Goal: Find specific page/section: Find specific page/section

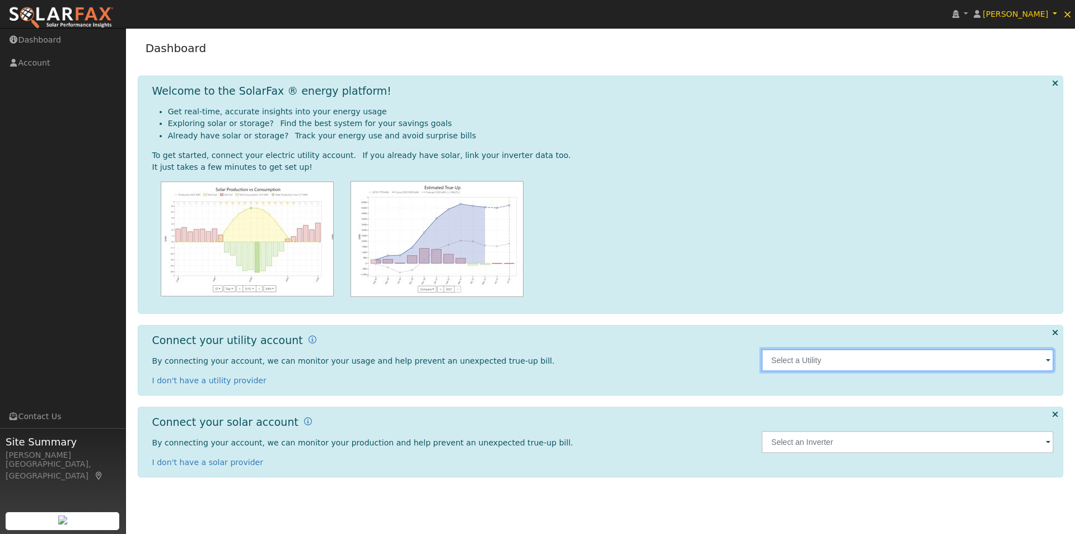
click at [864, 360] on input "text" at bounding box center [908, 360] width 293 height 22
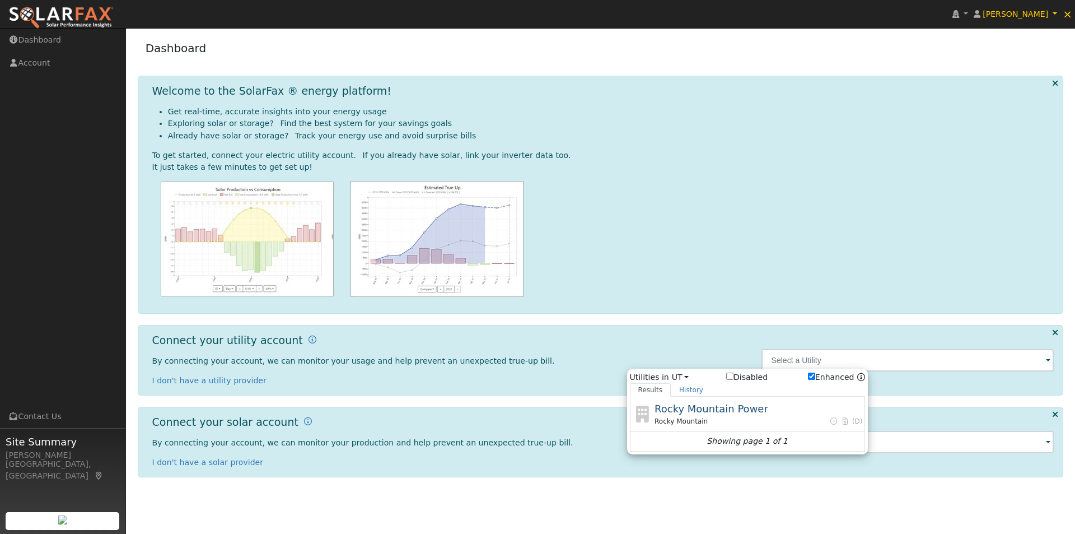
drag, startPoint x: 631, startPoint y: 497, endPoint x: 623, endPoint y: 496, distance: 7.9
click at [627, 497] on div "User Profile First name Last name Email Email Notifications No Emails No Emails…" at bounding box center [600, 281] width 949 height 506
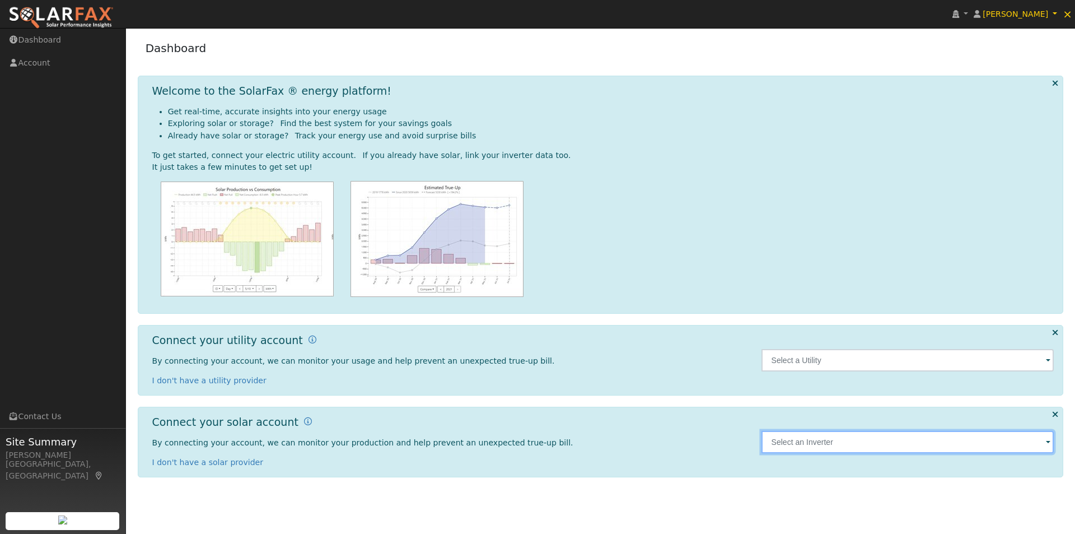
click at [882, 443] on input "text" at bounding box center [908, 442] width 293 height 22
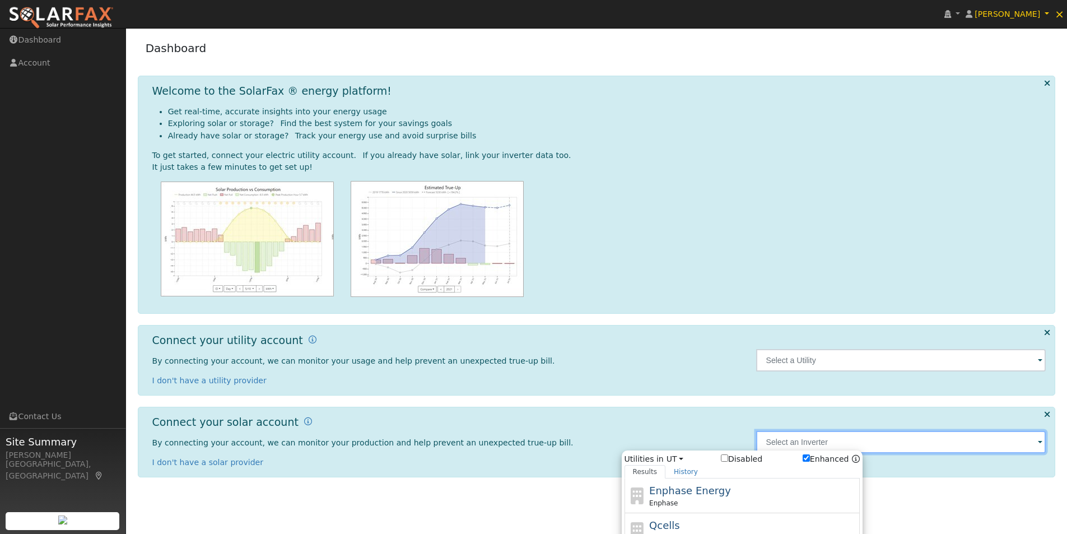
scroll to position [142, 0]
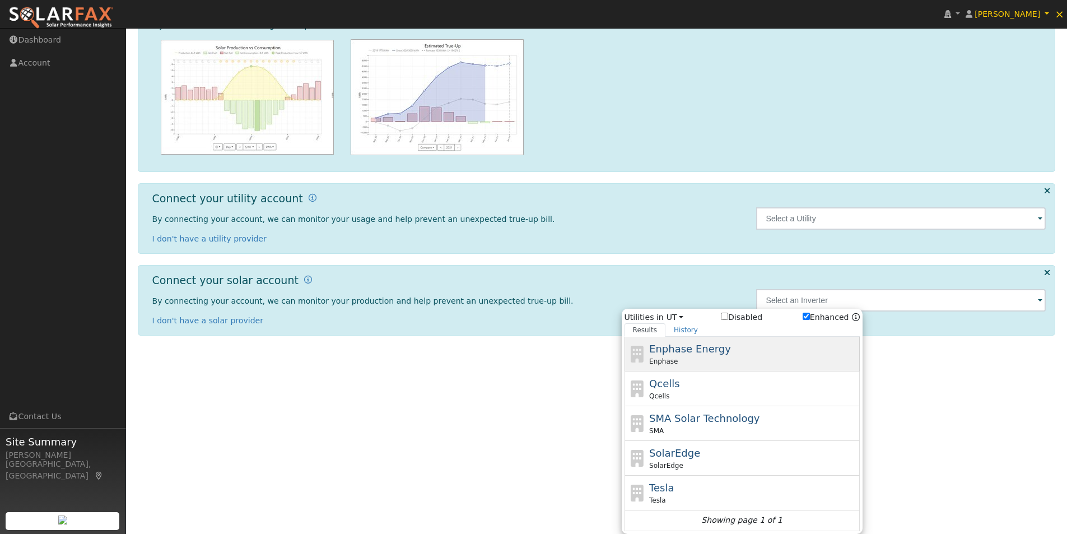
click at [691, 351] on span "Enphase Energy" at bounding box center [690, 349] width 82 height 12
type input "Enphase"
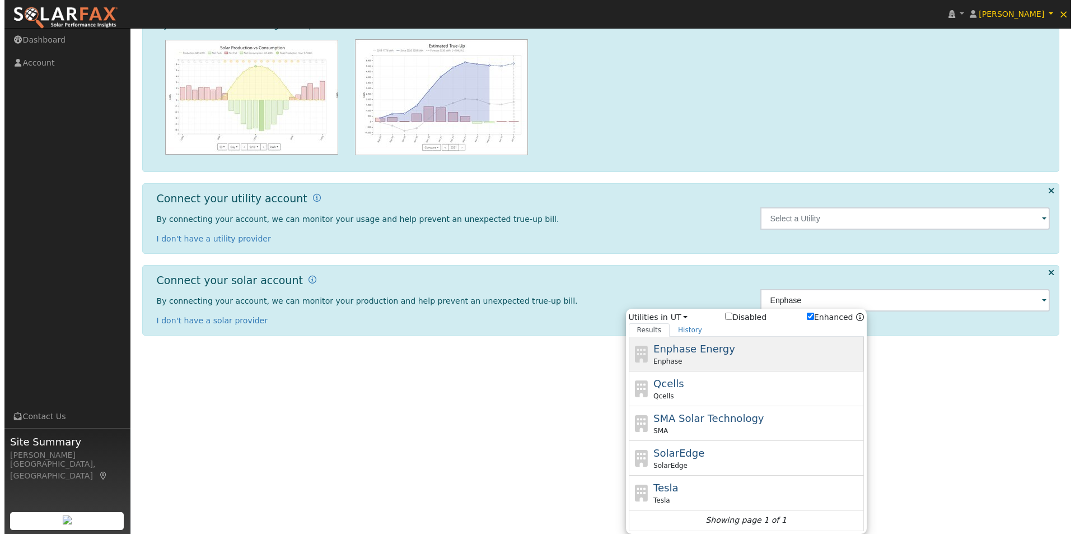
scroll to position [0, 0]
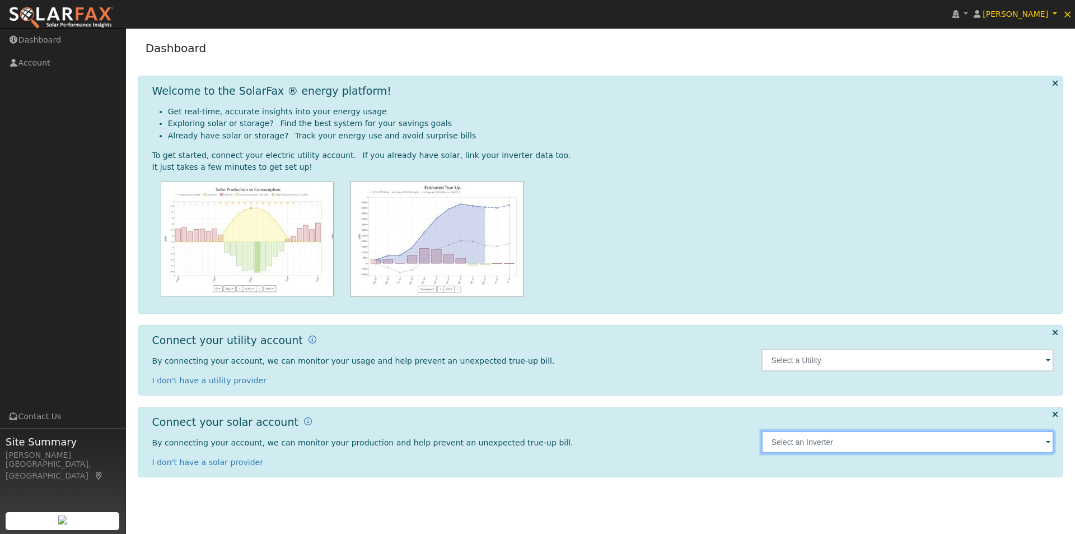
click at [866, 441] on input "text" at bounding box center [908, 442] width 293 height 22
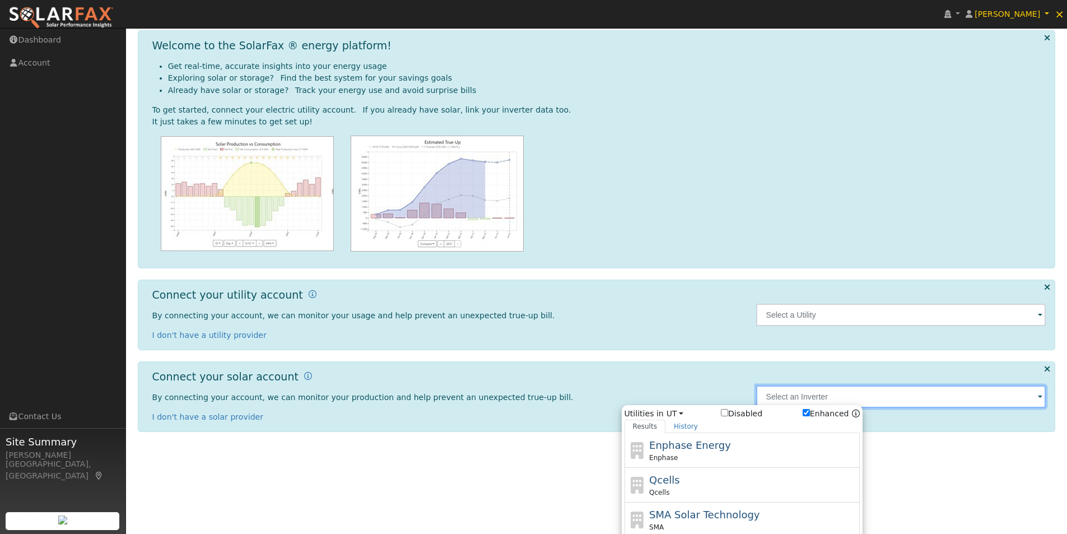
scroll to position [142, 0]
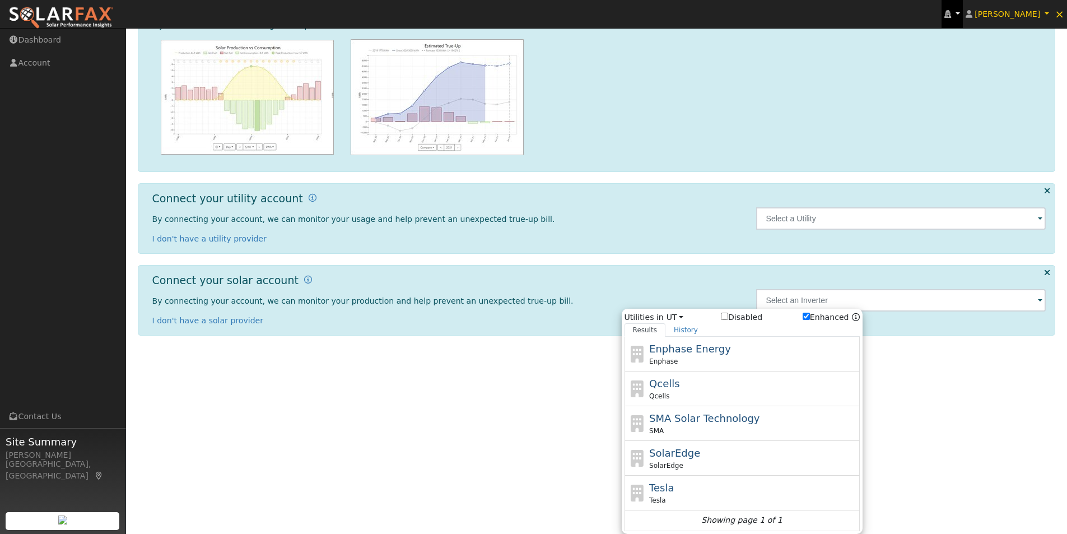
click at [963, 12] on link at bounding box center [952, 14] width 21 height 28
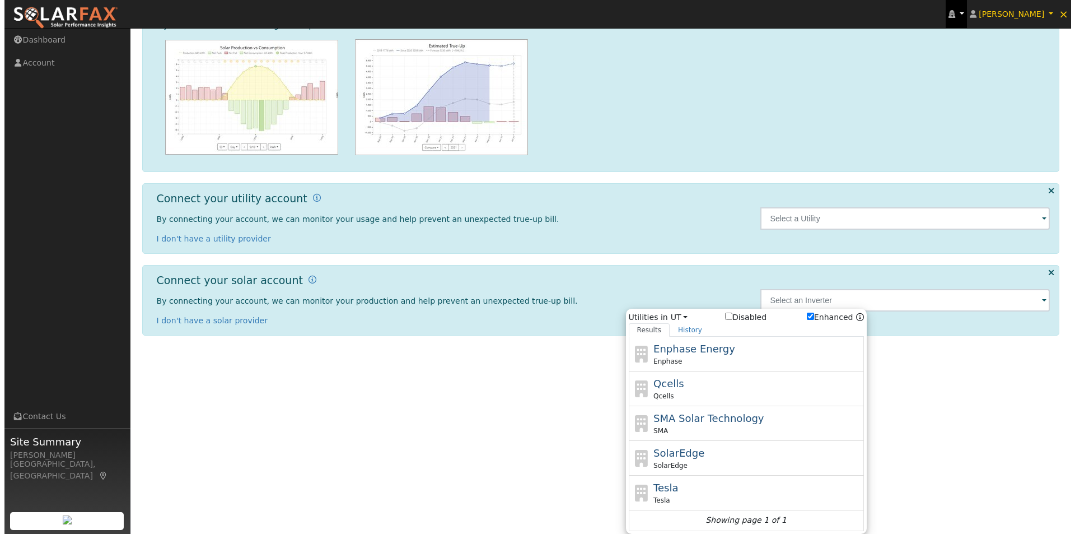
scroll to position [0, 0]
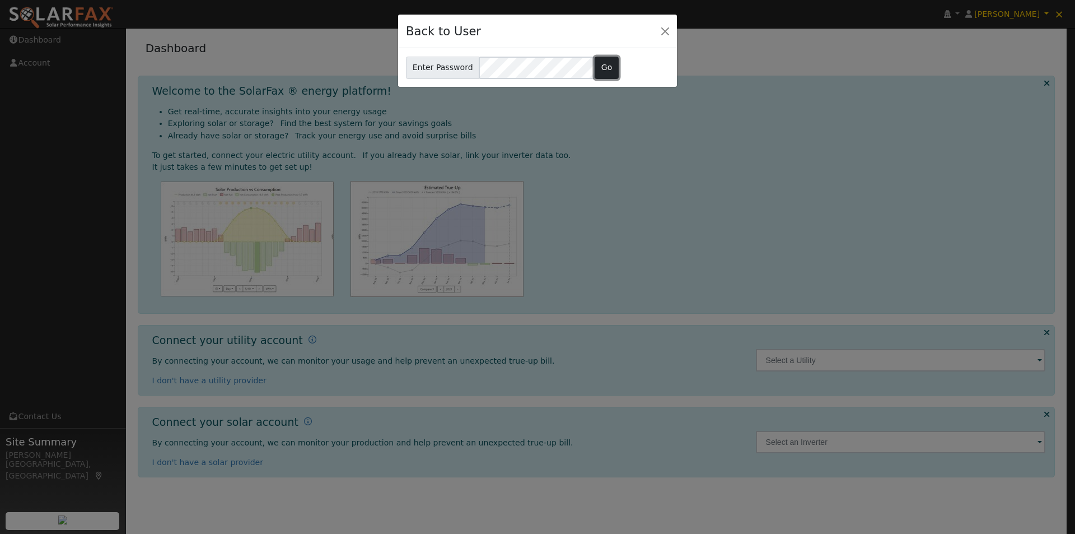
click at [599, 66] on button "Go" at bounding box center [607, 68] width 24 height 22
